Goal: Task Accomplishment & Management: Use online tool/utility

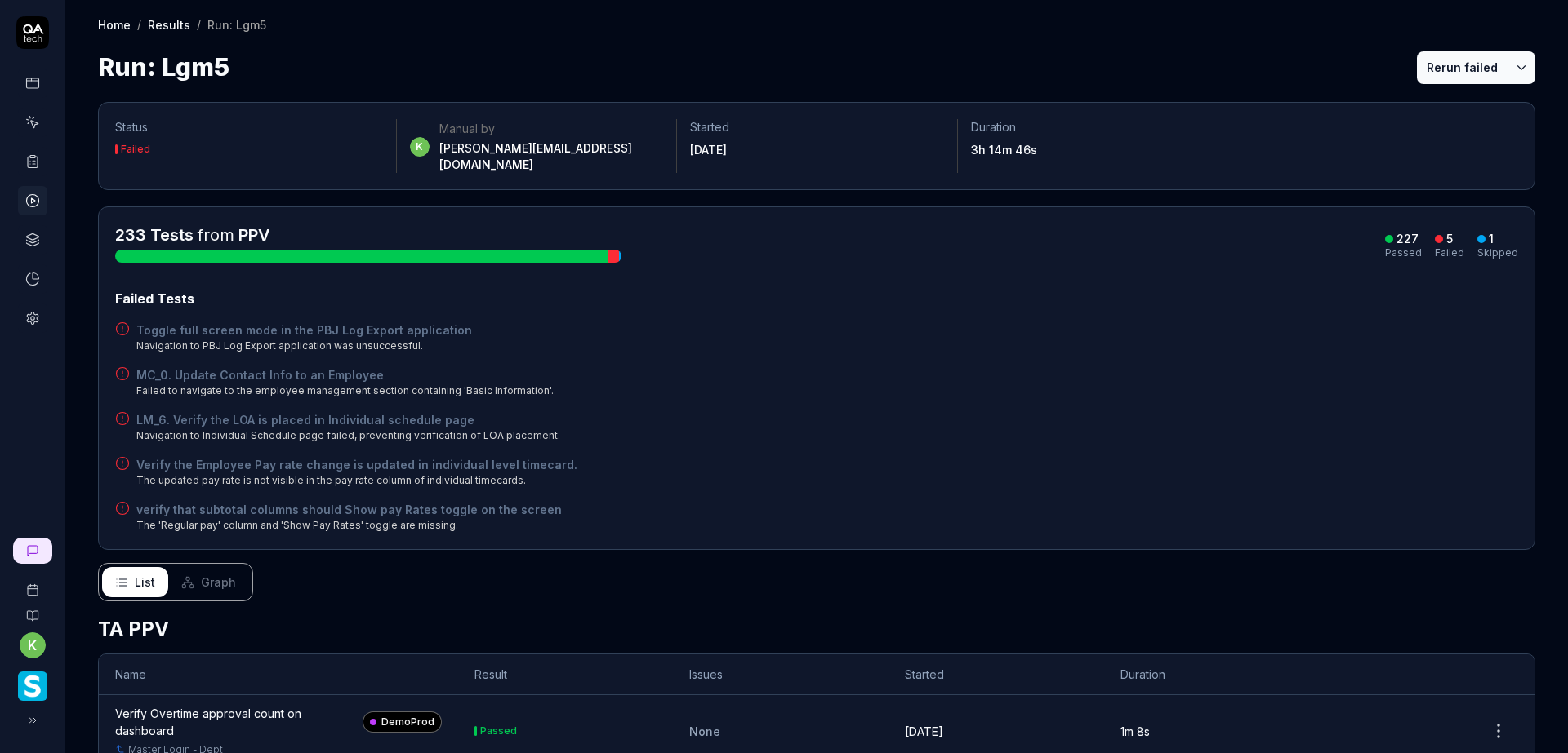
click at [36, 202] on icon at bounding box center [33, 201] width 15 height 15
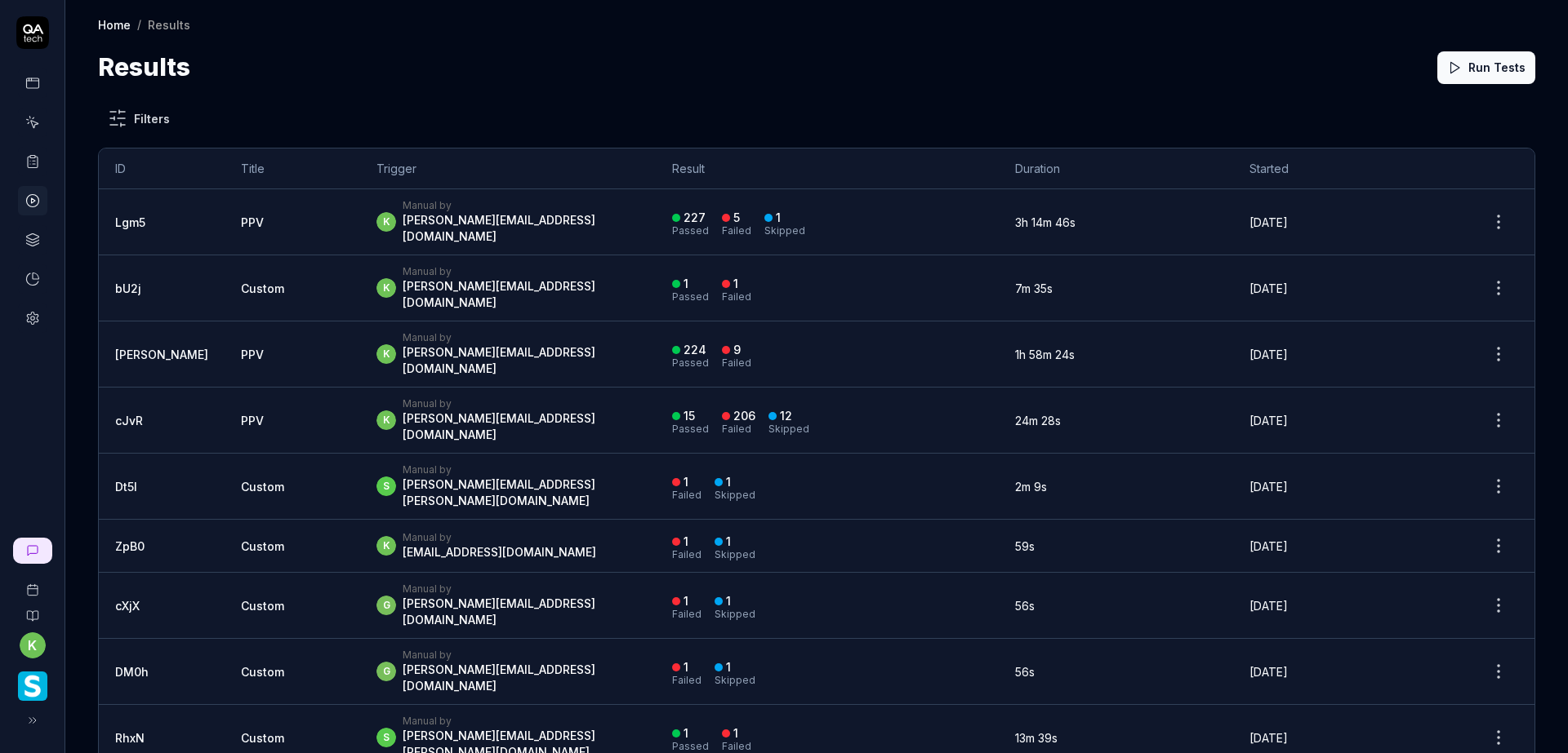
click at [34, 169] on icon at bounding box center [32, 162] width 9 height 11
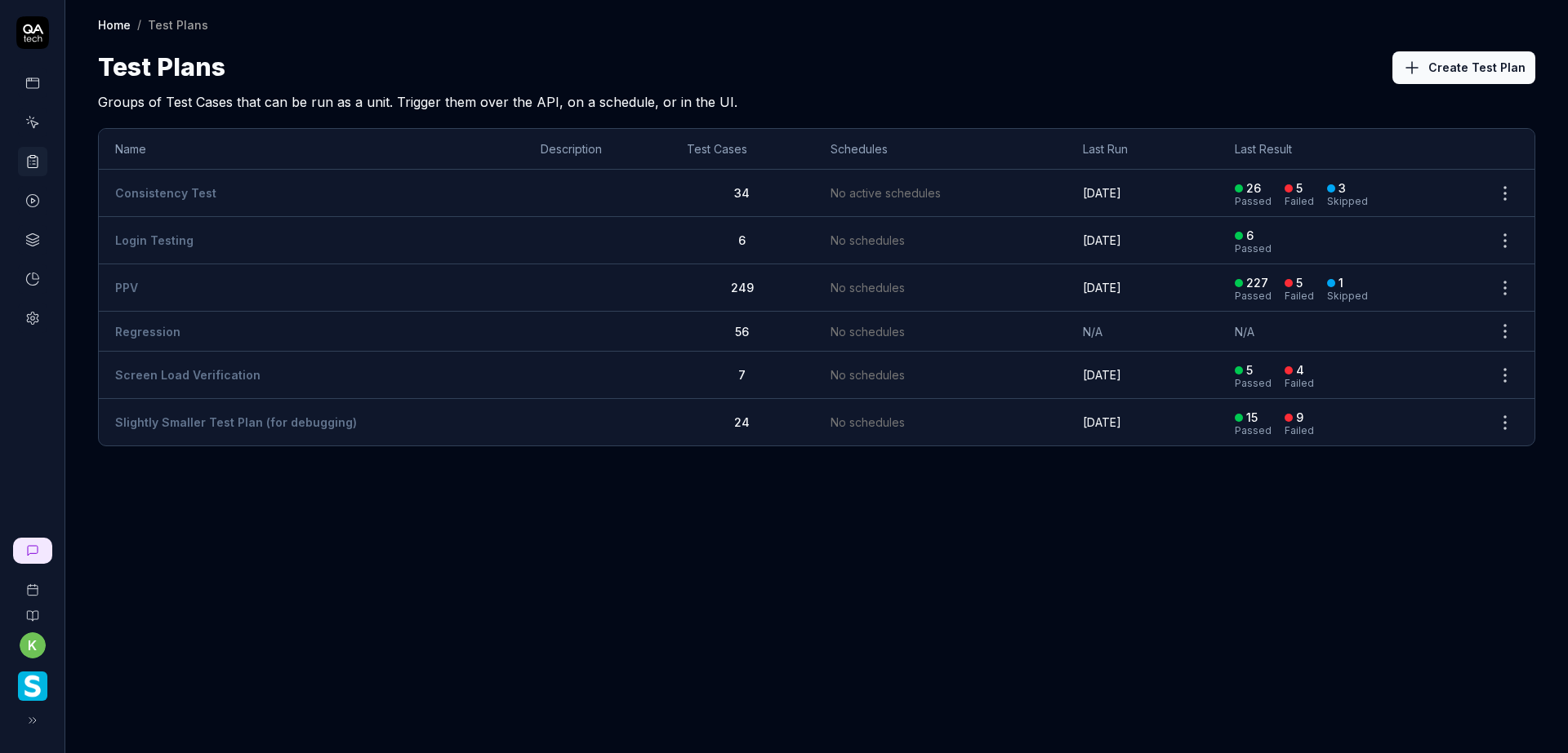
click at [159, 278] on td "PPV" at bounding box center [311, 288] width 425 height 47
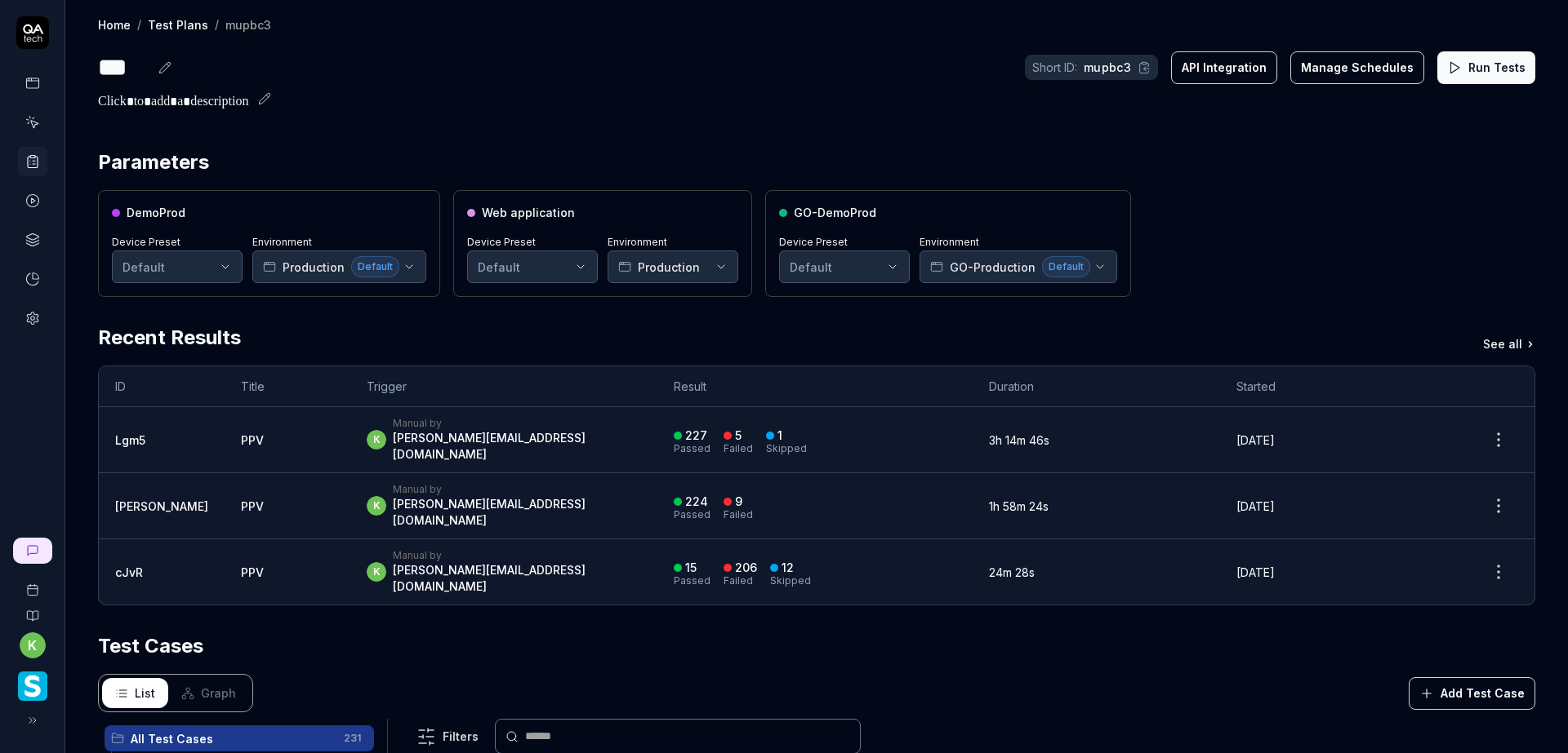
click at [1456, 78] on button "Run Tests" at bounding box center [1486, 67] width 98 height 32
click at [1471, 78] on button "Run Tests" at bounding box center [1486, 67] width 98 height 32
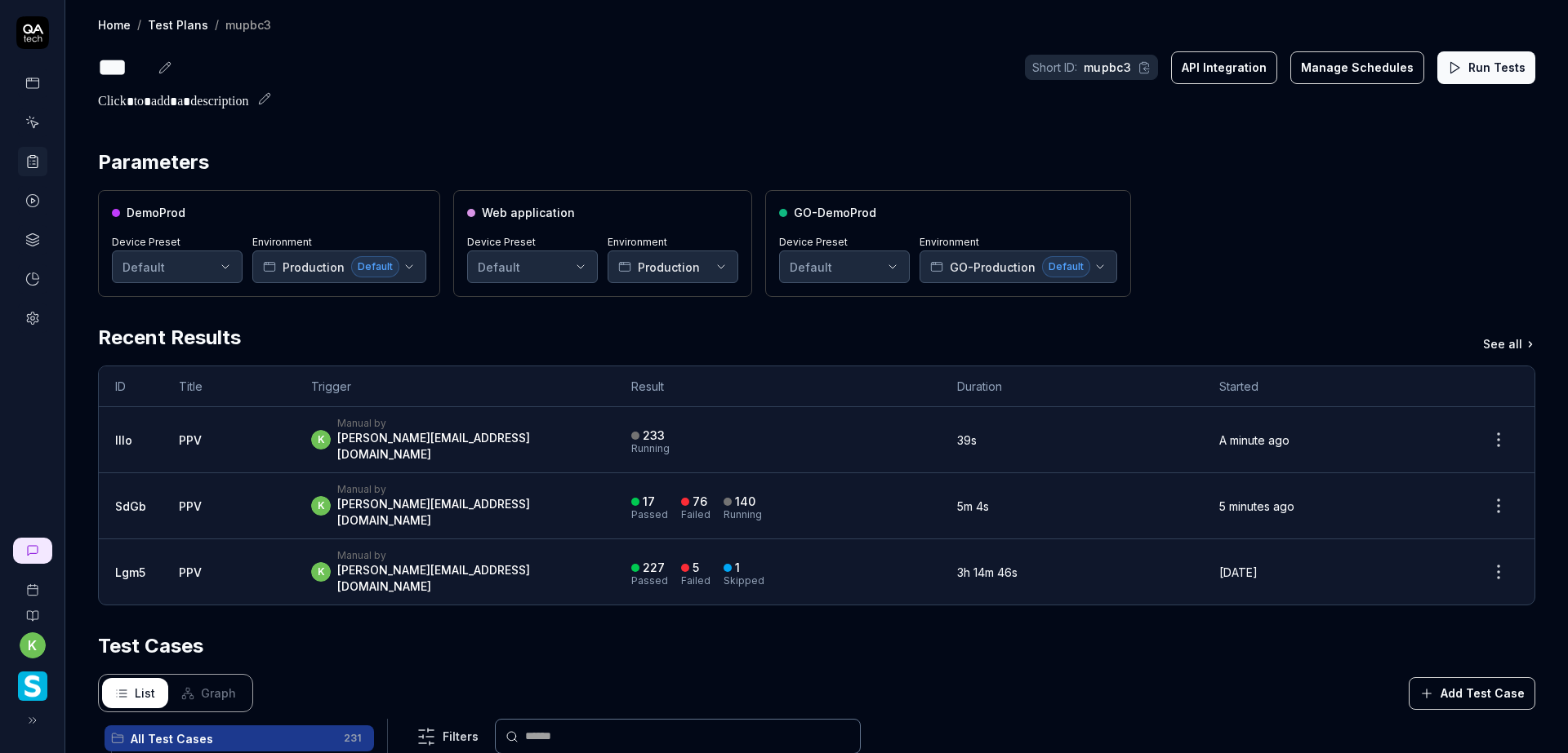
click at [525, 434] on div "k Manual by kevin.opolin@smartlinx.com" at bounding box center [454, 439] width 287 height 45
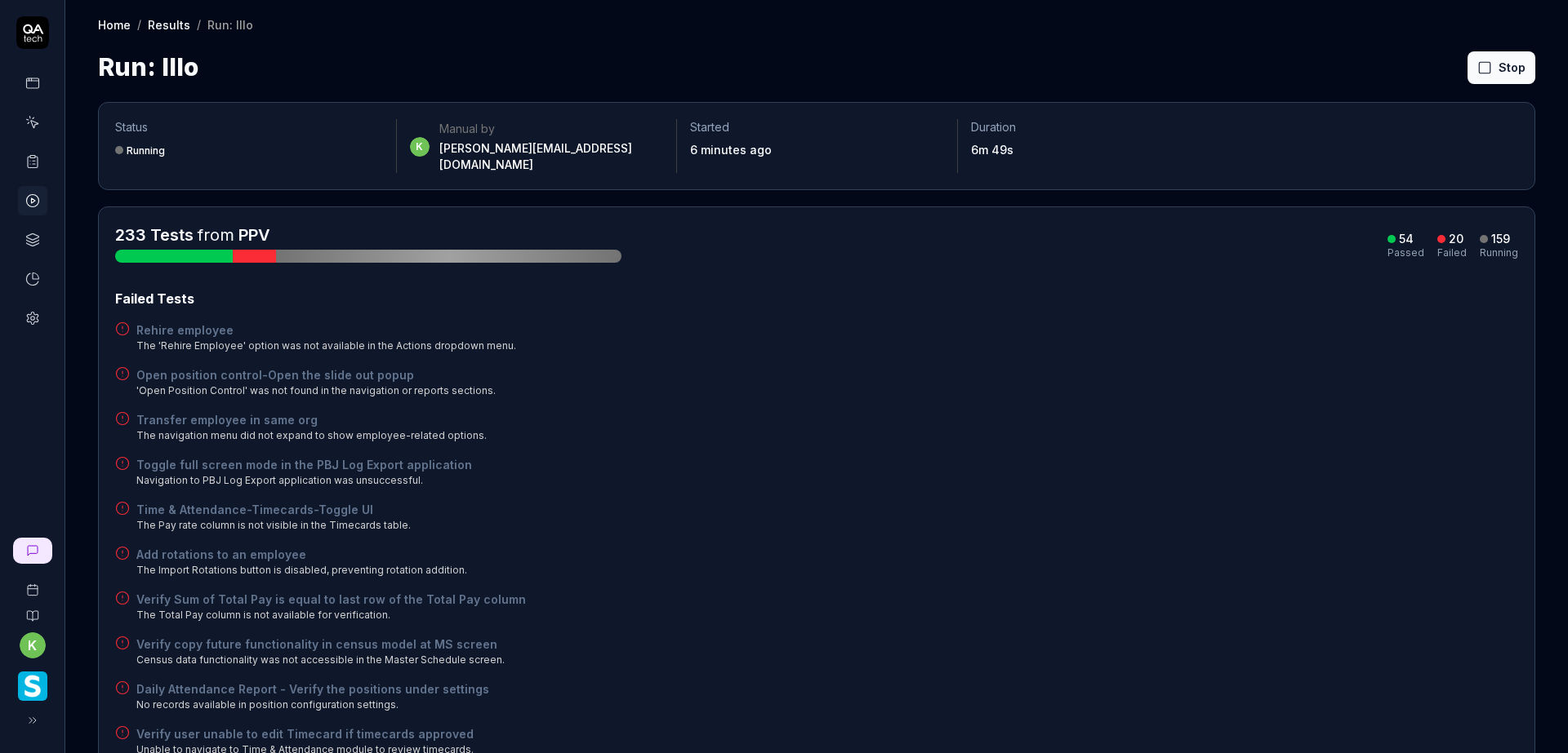
click at [1325, 432] on div "Failed Tests Rehire employee The 'Rehire Employee' option was not available in …" at bounding box center [817, 725] width 1403 height 872
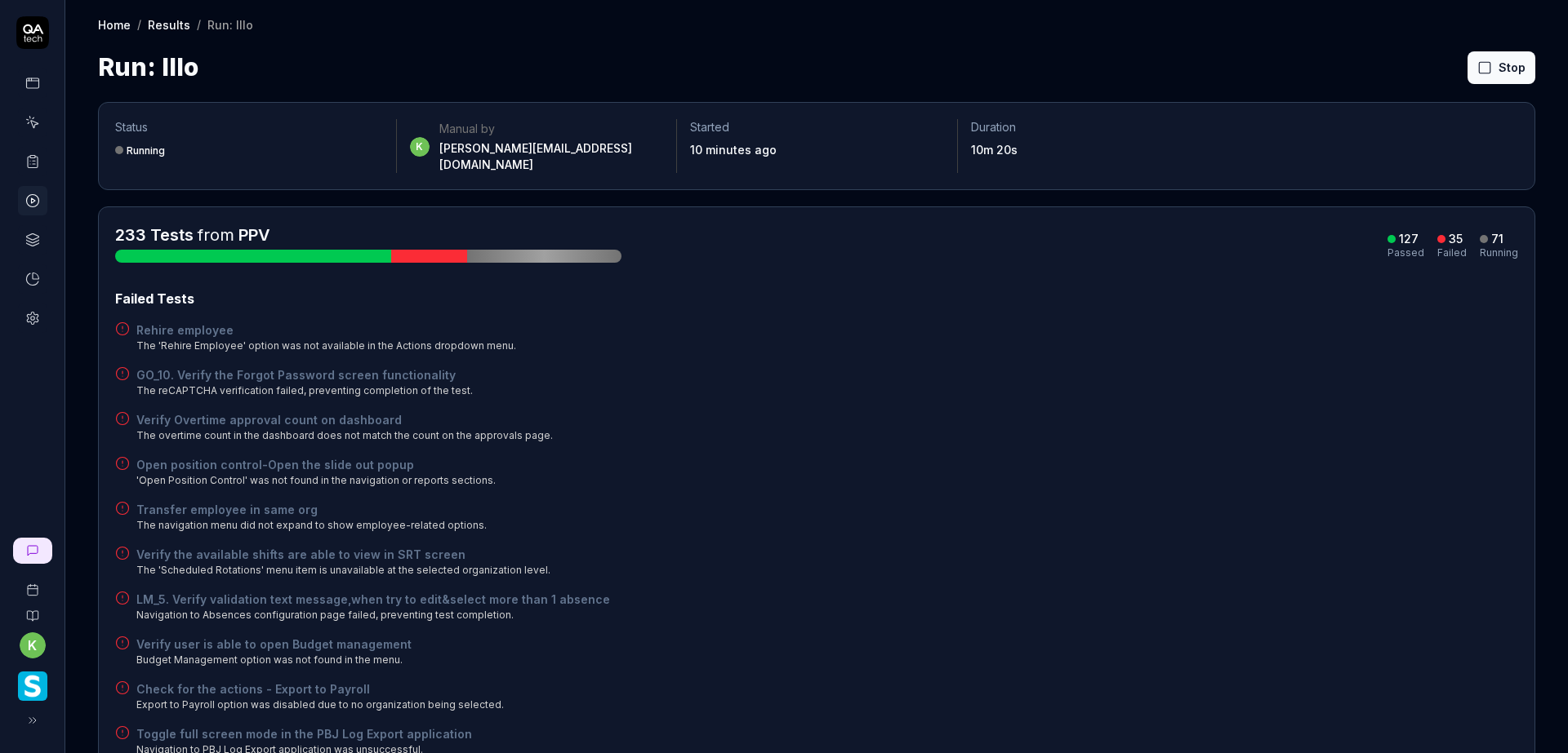
click at [1094, 457] on div "Open position control-Open the slide out popup 'Open Position Control' was not …" at bounding box center [817, 473] width 1403 height 32
click at [1031, 367] on div "GO_10. Verify the Forgot Password screen functionality The reCAPTCHA verificati…" at bounding box center [817, 383] width 1403 height 32
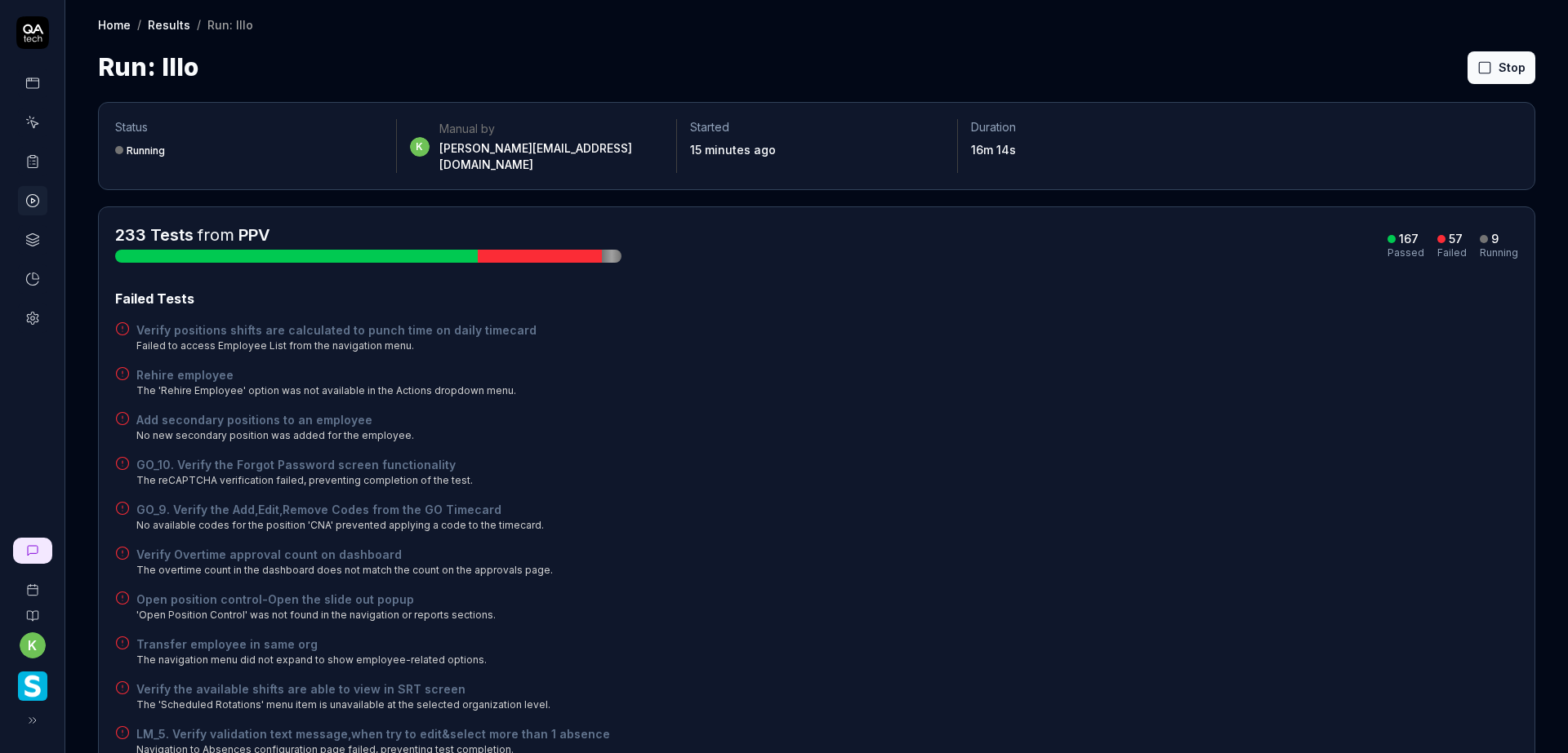
click at [1040, 419] on div "Add secondary positions to an employee No new secondary position was added for …" at bounding box center [817, 427] width 1403 height 32
click at [987, 289] on div "Failed Tests" at bounding box center [817, 298] width 1403 height 20
click at [1451, 57] on button "Rerun failed" at bounding box center [1462, 67] width 91 height 32
click at [1135, 508] on div "GO_9. Verify the Add,Edit,Remove Codes from the GO Timecard No available codes …" at bounding box center [817, 517] width 1403 height 32
click at [1196, 501] on div "GO_9. Verify the Add,Edit,Remove Codes from the GO Timecard No available codes …" at bounding box center [817, 517] width 1403 height 32
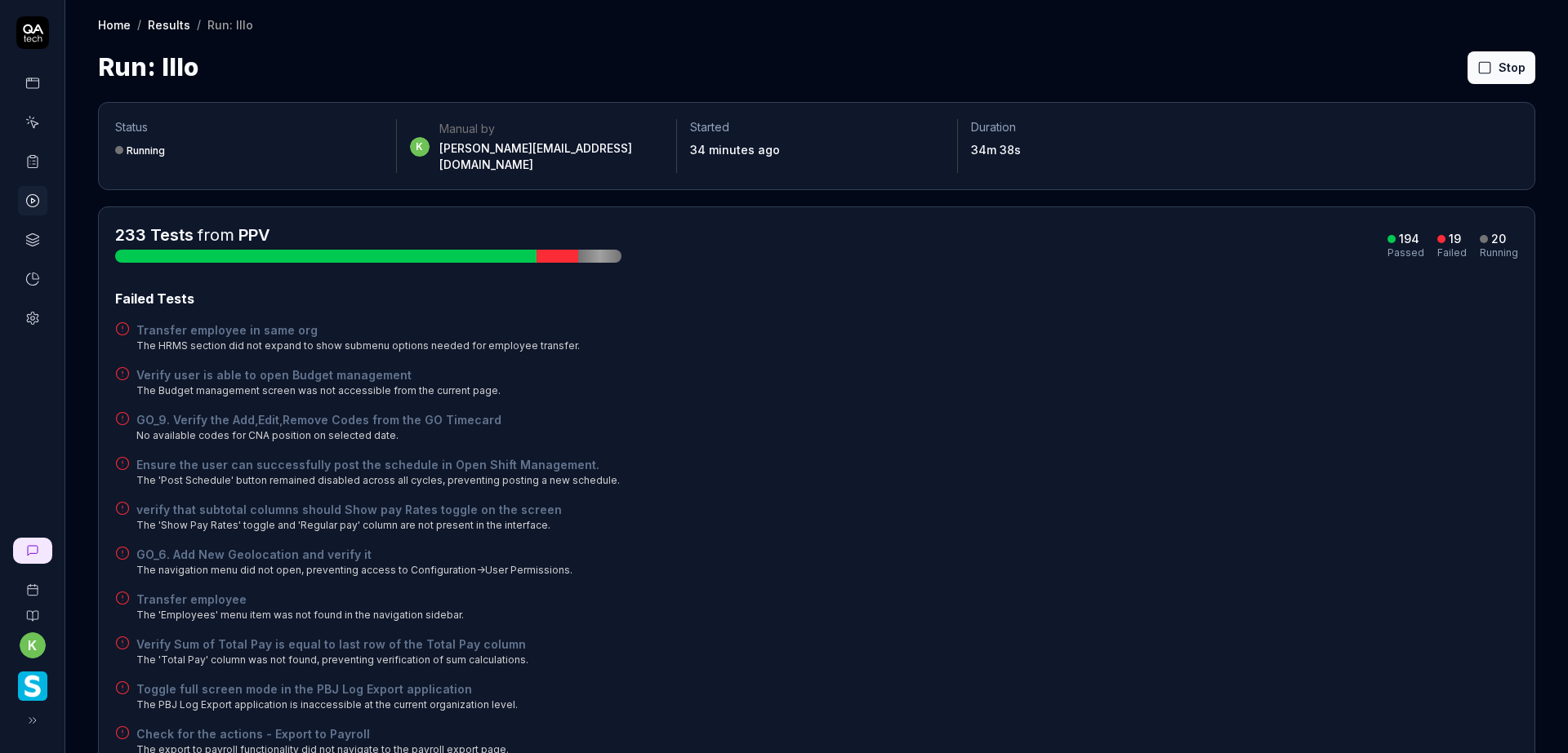
click at [1343, 547] on div "GO_6. Add New Geolocation and verify it The navigation menu did not open, preve…" at bounding box center [817, 563] width 1403 height 32
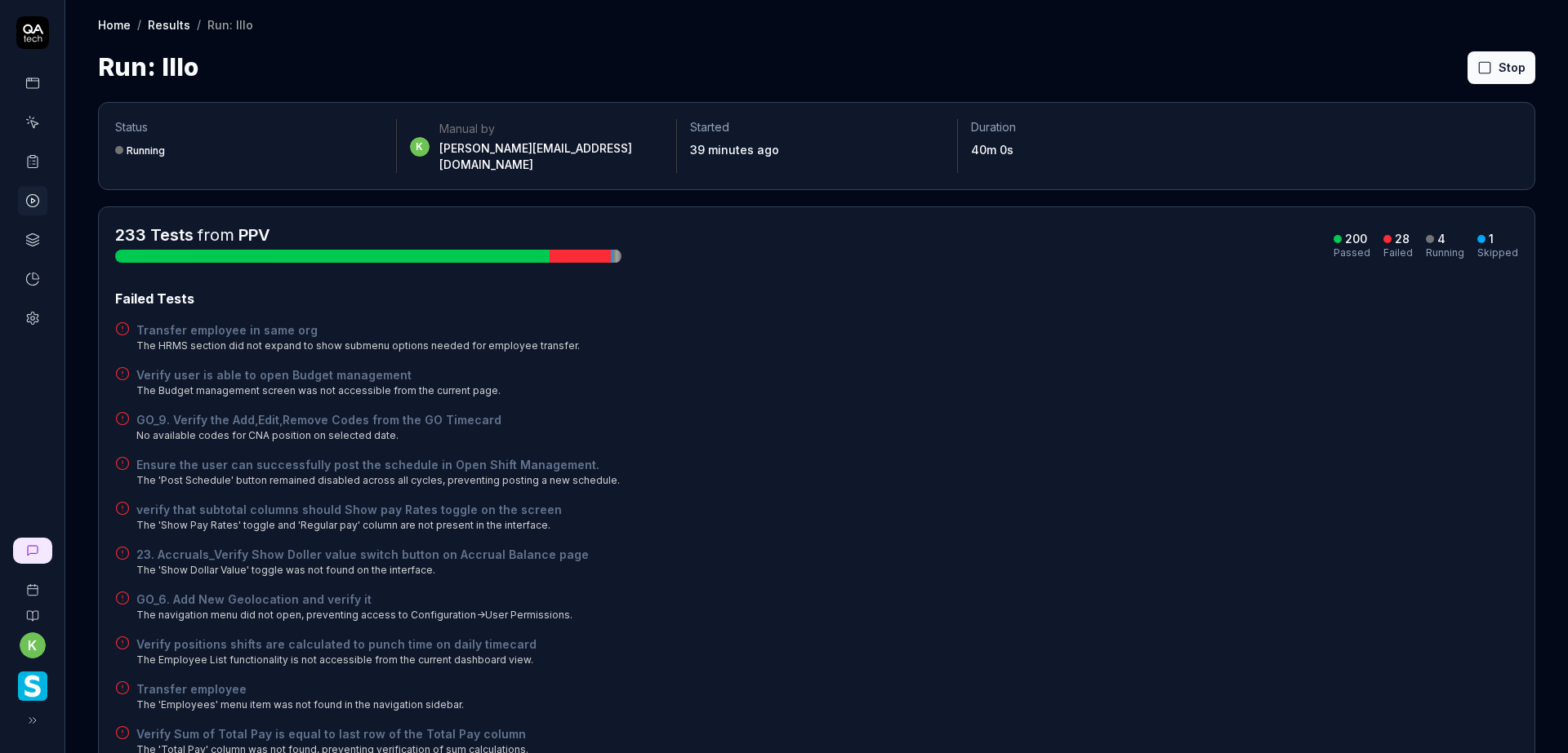
click at [1093, 457] on div "Ensure the user can successfully post the schedule in Open Shift Management. Th…" at bounding box center [817, 473] width 1403 height 32
click at [1453, 74] on button "Rerun failed" at bounding box center [1462, 67] width 91 height 32
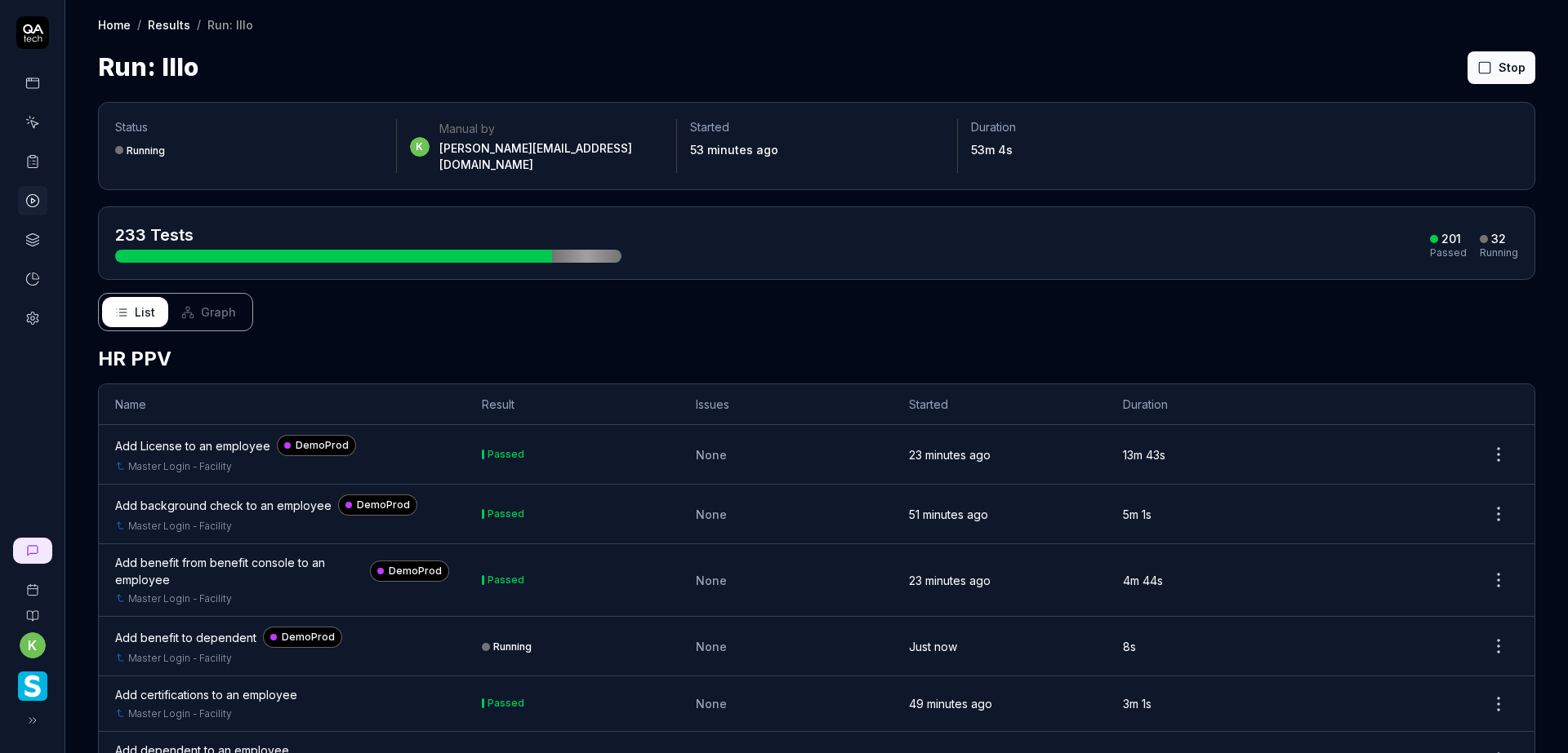
click at [966, 302] on div "List Graph" at bounding box center [816, 312] width 1437 height 39
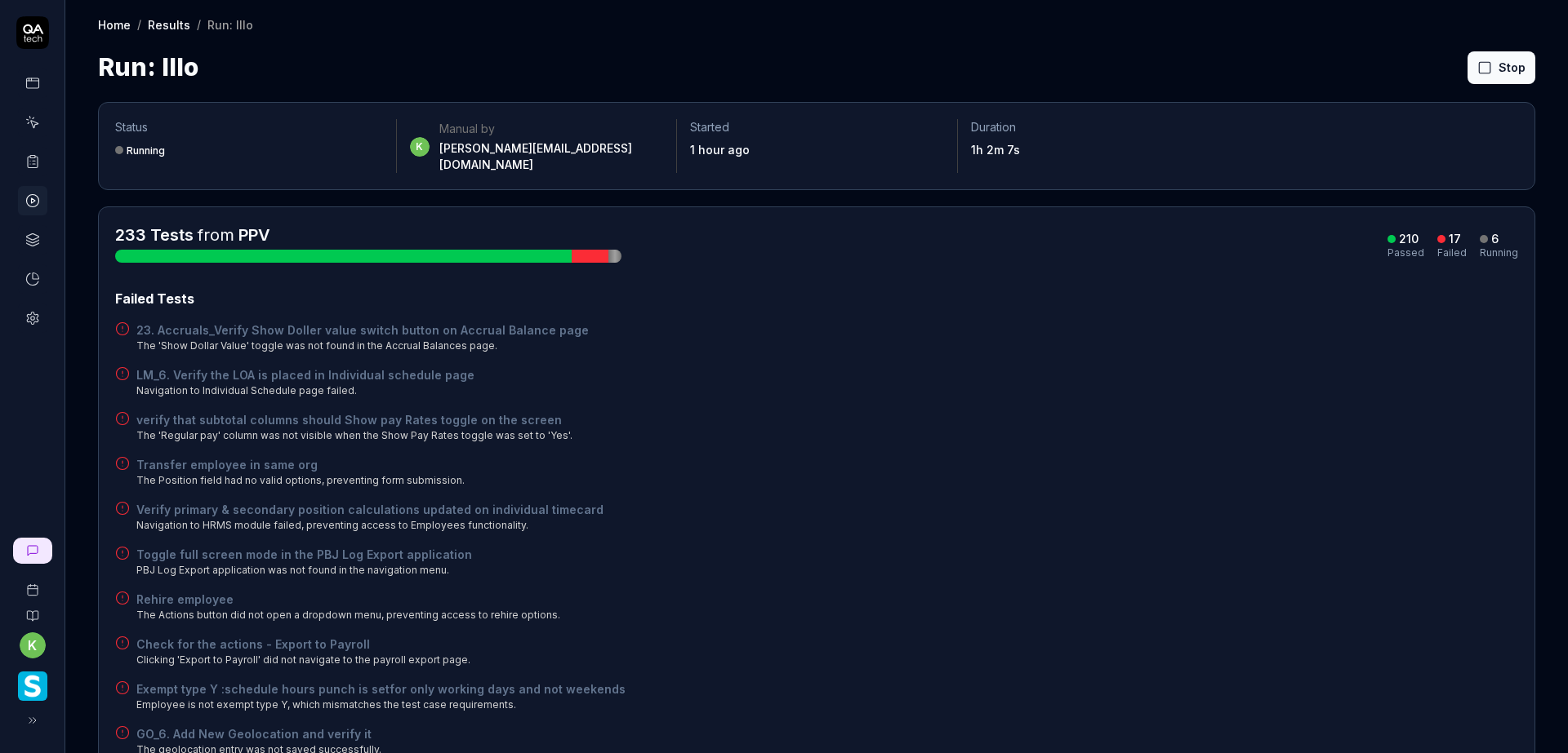
click at [1273, 475] on div "Failed Tests 23. Accruals_Verify Show Doller value switch button on Accrual Bal…" at bounding box center [817, 680] width 1403 height 782
click at [1234, 428] on div "verify that subtotal columns should Show pay Rates toggle on the screen The 'Re…" at bounding box center [817, 427] width 1403 height 32
click at [1347, 411] on div "verify that subtotal columns should Show pay Rates toggle on the screen The 'Re…" at bounding box center [817, 427] width 1403 height 32
click at [1076, 411] on div "verify that subtotal columns should Show pay Rates toggle on the screen The 'Re…" at bounding box center [817, 427] width 1403 height 32
drag, startPoint x: 1197, startPoint y: 398, endPoint x: 1173, endPoint y: 379, distance: 30.6
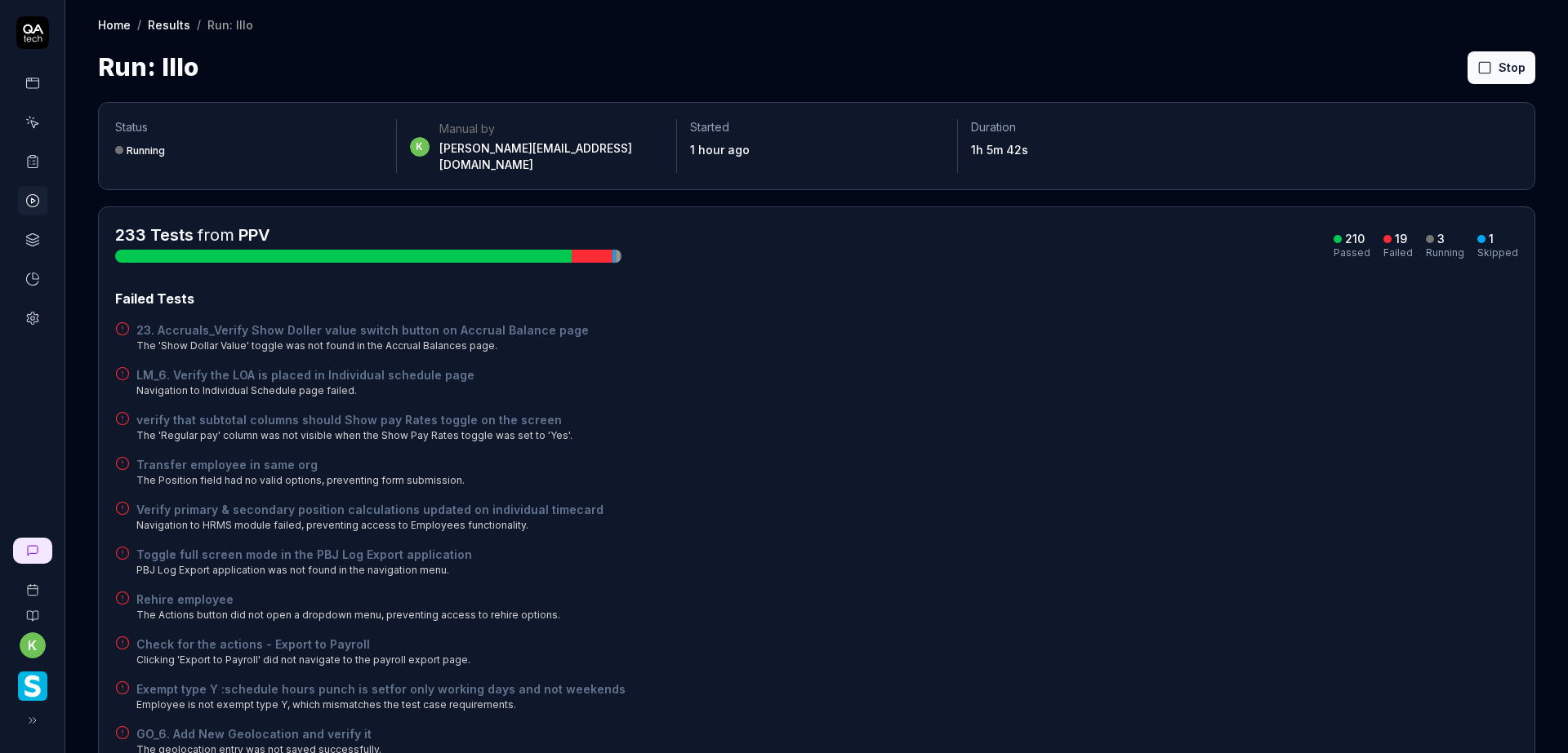
click at [1202, 389] on div "Failed Tests 23. Accruals_Verify Show Doller value switch button on Accrual Bal…" at bounding box center [817, 725] width 1403 height 872
click at [1297, 506] on div "Verify primary & secondary position calculations updated on individual timecard…" at bounding box center [817, 517] width 1403 height 32
click at [1152, 457] on div "Transfer employee in same org The Position field had no valid options, preventi…" at bounding box center [817, 473] width 1403 height 32
click at [1451, 74] on button "Rerun failed" at bounding box center [1462, 67] width 91 height 32
click at [1317, 411] on div "verify that subtotal columns should Show pay Rates toggle on the screen The 'Re…" at bounding box center [817, 427] width 1403 height 32
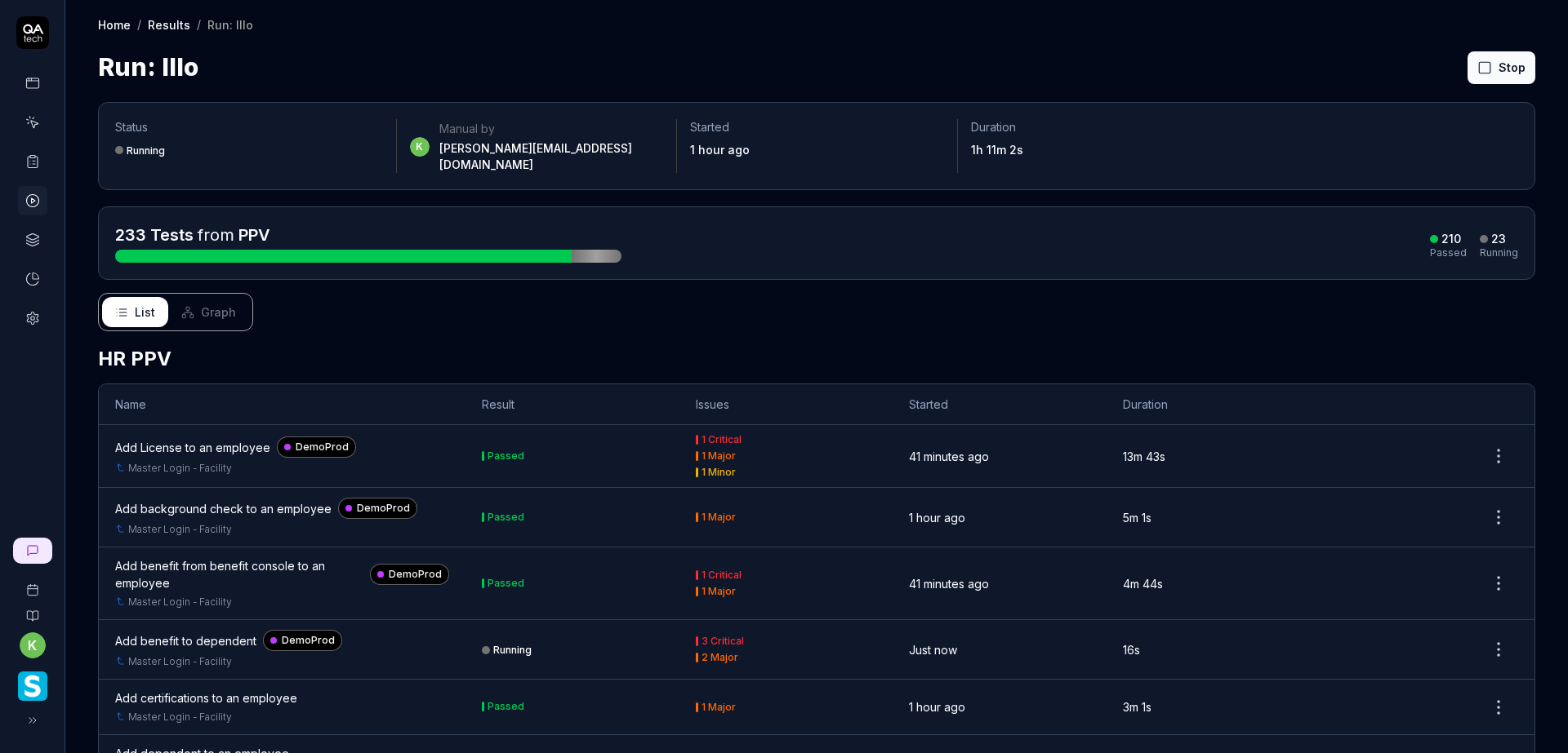
click at [1221, 293] on div "List Graph" at bounding box center [816, 312] width 1437 height 39
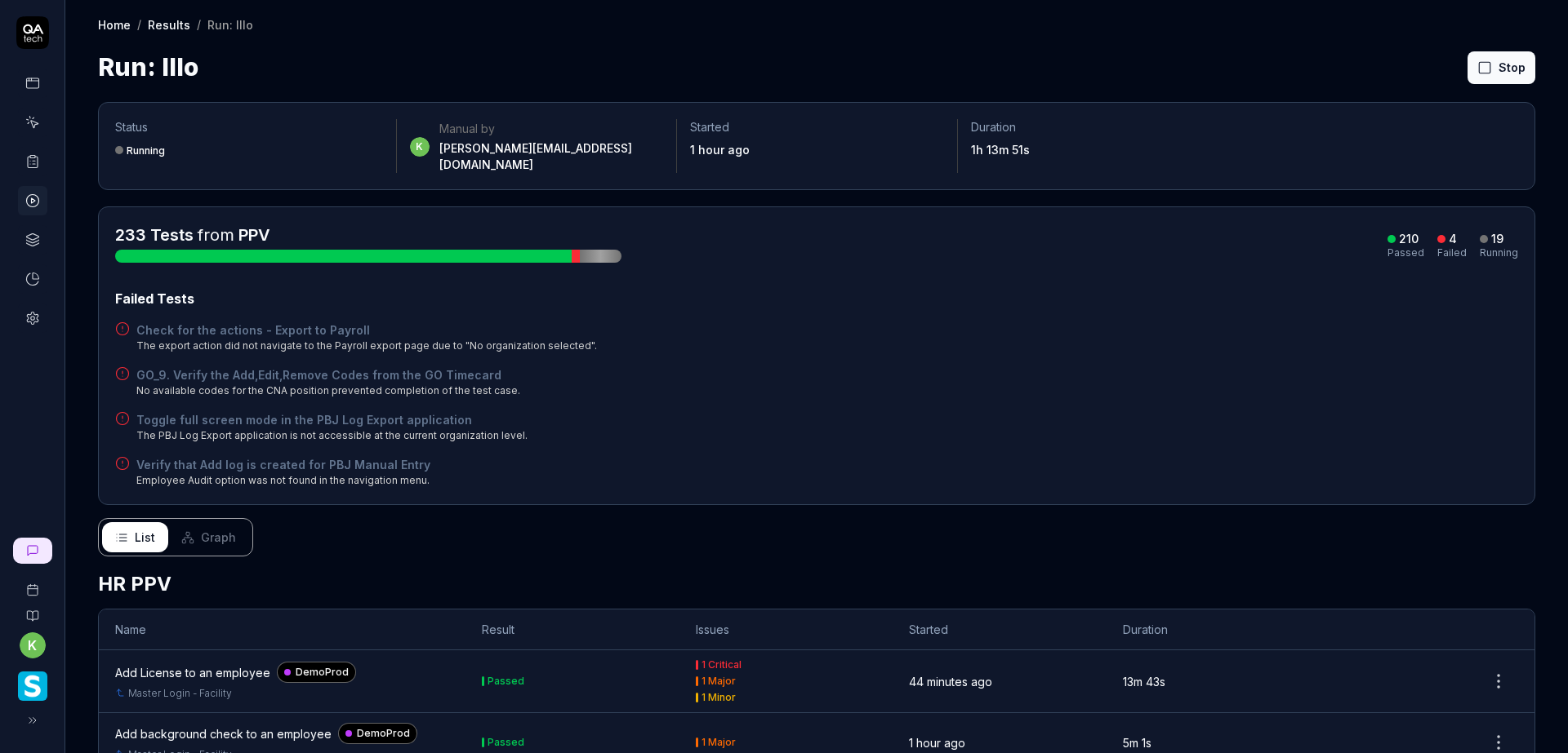
click at [1038, 289] on div "Failed Tests" at bounding box center [817, 298] width 1403 height 20
